Goal: Task Accomplishment & Management: Use online tool/utility

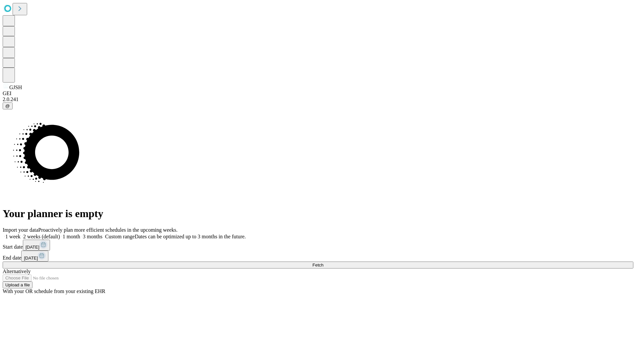
click at [323, 262] on span "Fetch" at bounding box center [317, 264] width 11 height 5
